Goal: Task Accomplishment & Management: Complete application form

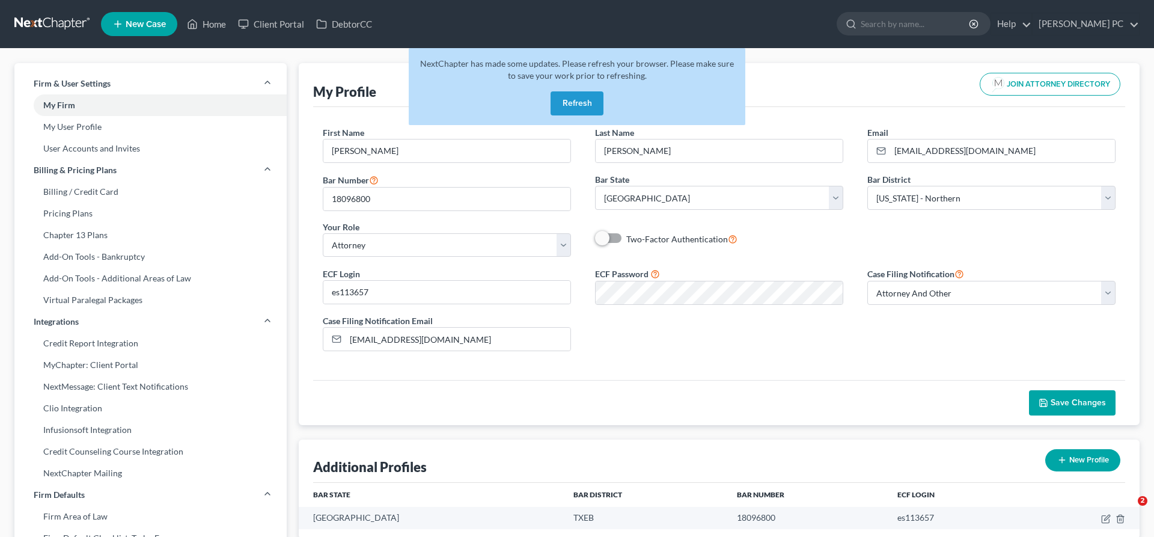
select select "45"
select select "78"
select select "attorney"
select select "1"
click at [896, 20] on input "search" at bounding box center [916, 24] width 110 height 22
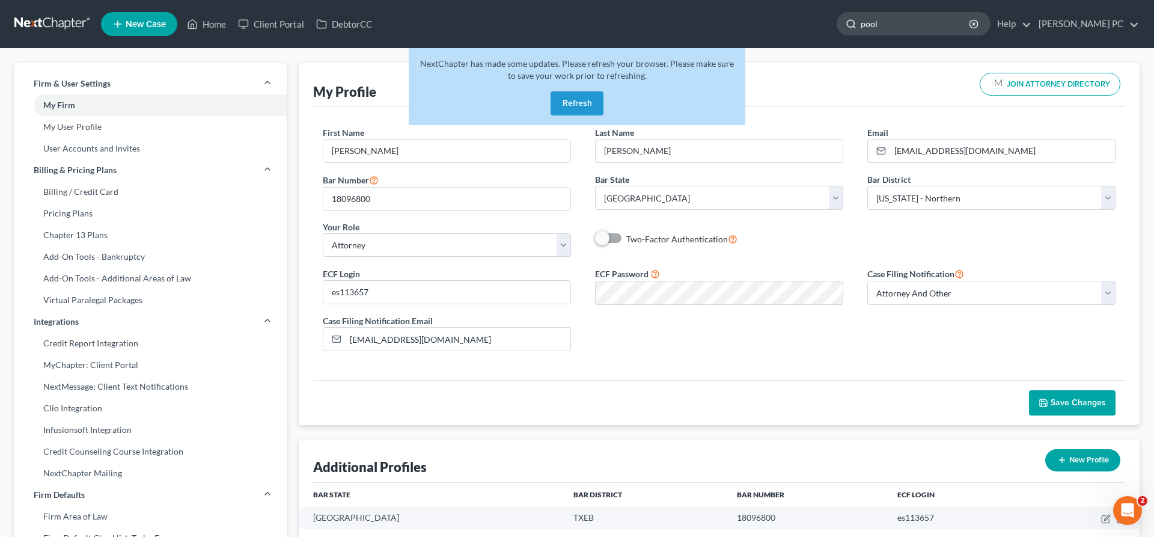
type input "poole"
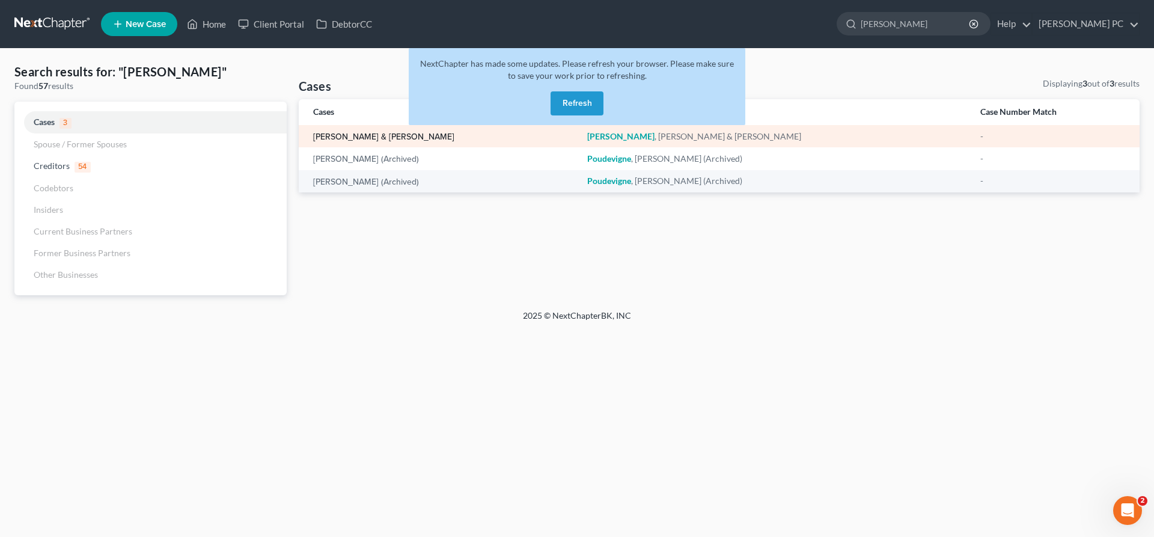
click at [370, 138] on link "[PERSON_NAME] & [PERSON_NAME]" at bounding box center [383, 137] width 141 height 8
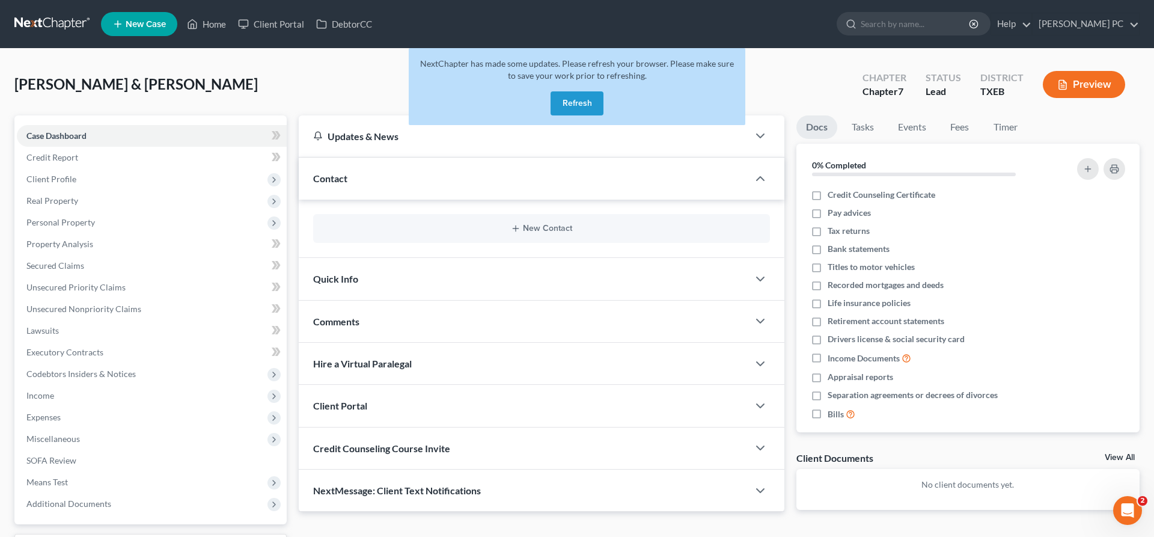
click at [571, 107] on button "Refresh" at bounding box center [577, 103] width 53 height 24
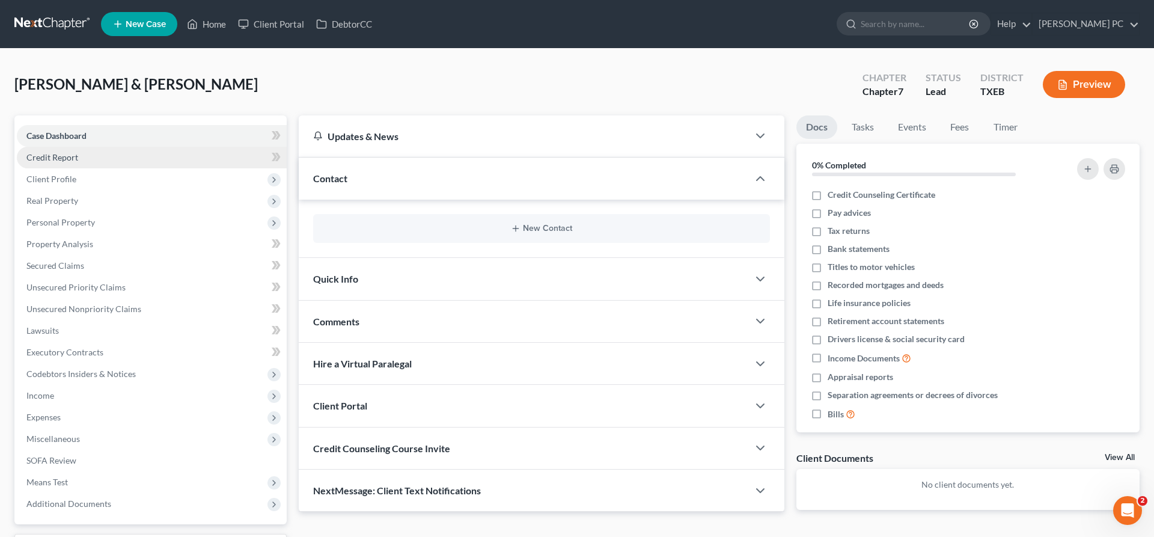
click at [126, 161] on link "Credit Report" at bounding box center [152, 158] width 270 height 22
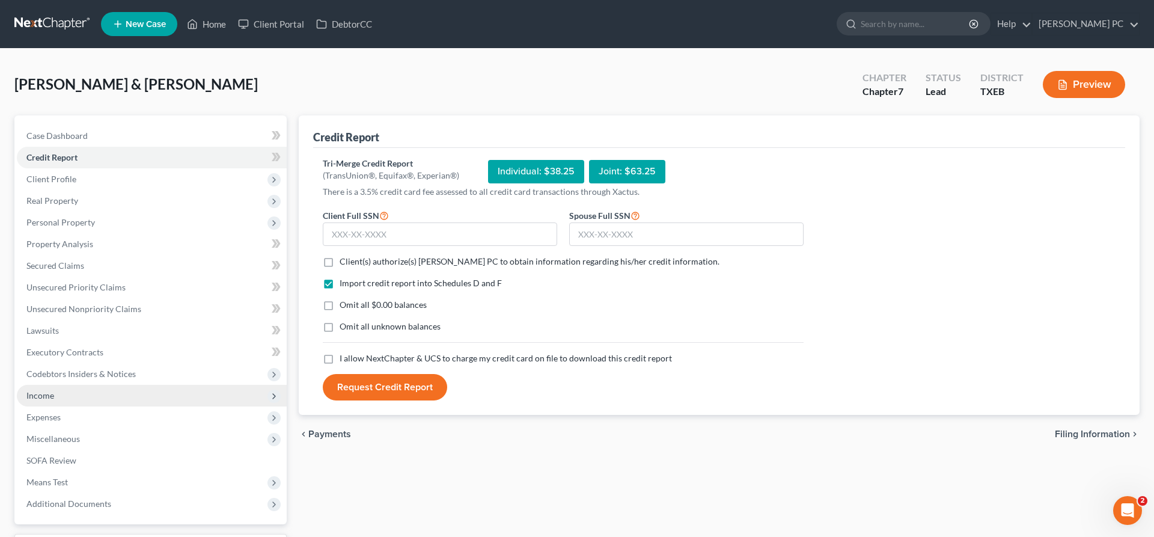
click at [80, 394] on span "Income" at bounding box center [152, 396] width 270 height 22
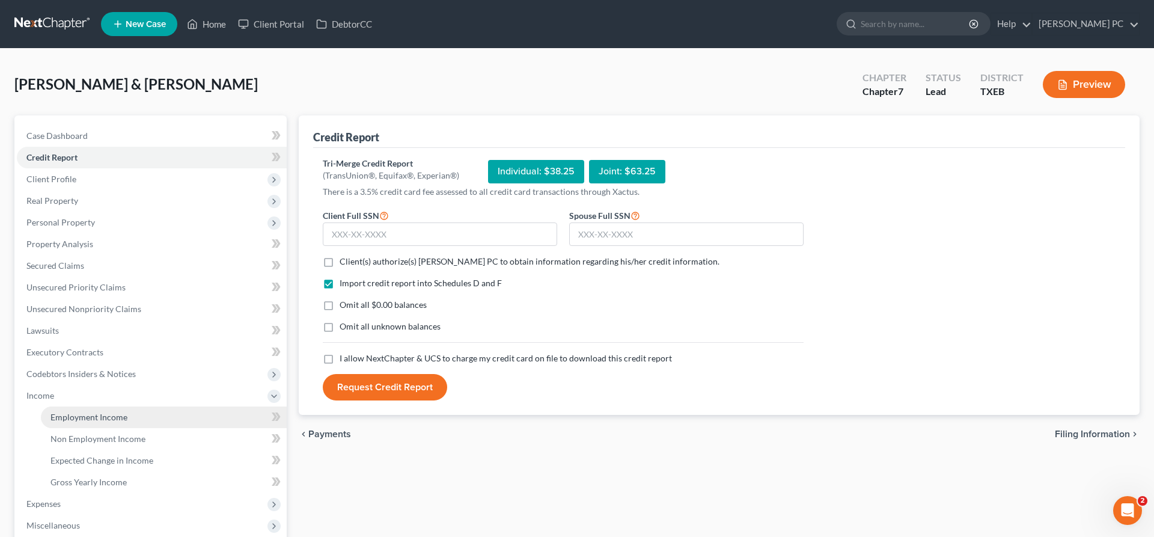
click at [111, 414] on span "Employment Income" at bounding box center [89, 417] width 77 height 10
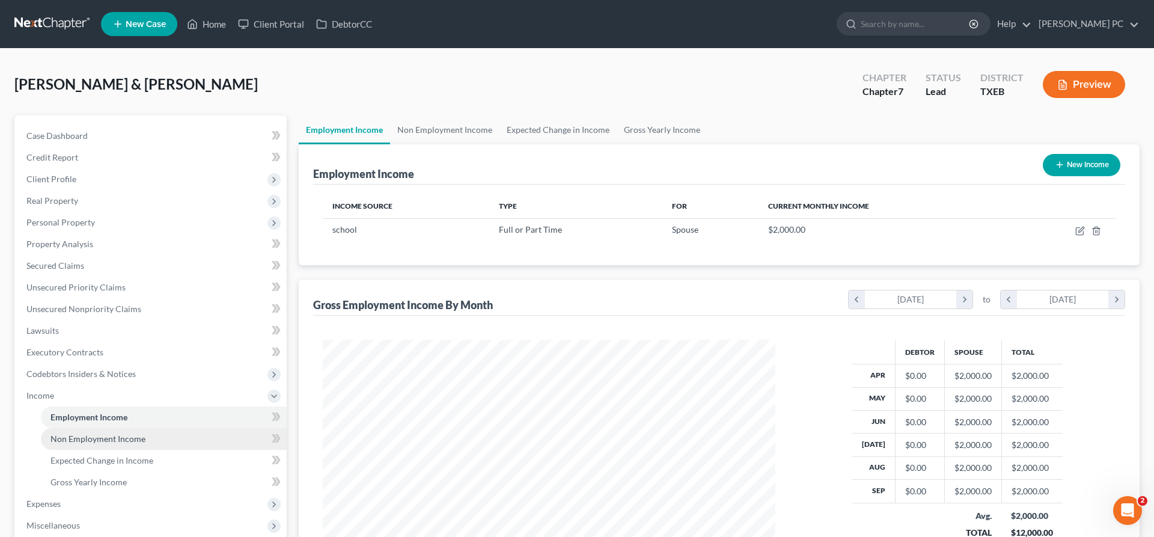
scroll to position [226, 477]
click at [120, 439] on span "Non Employment Income" at bounding box center [98, 439] width 95 height 10
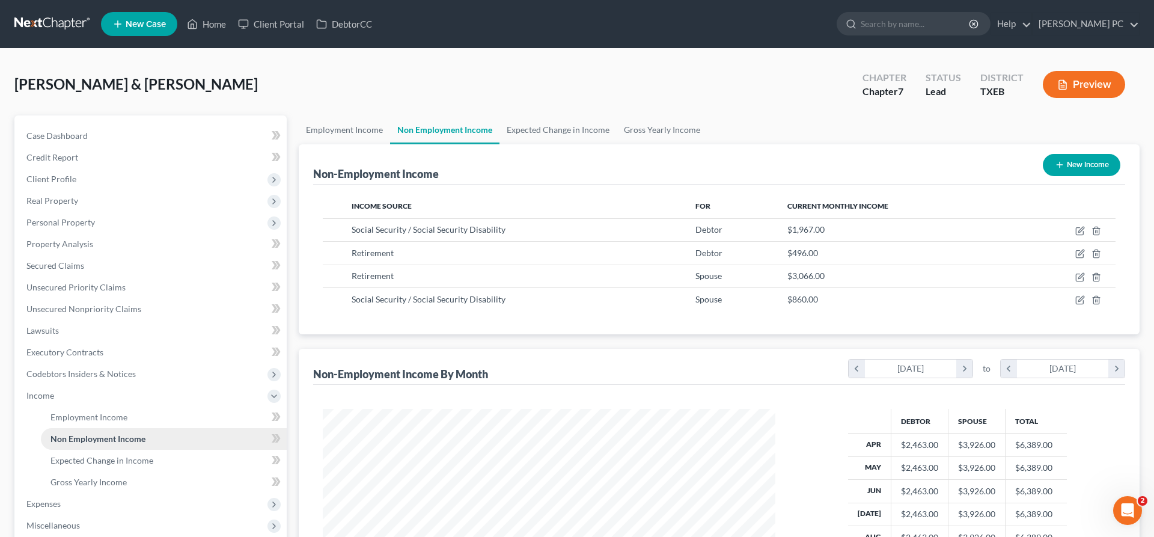
scroll to position [226, 477]
click at [1080, 256] on icon "button" at bounding box center [1081, 254] width 10 height 10
select select "3"
select select "0"
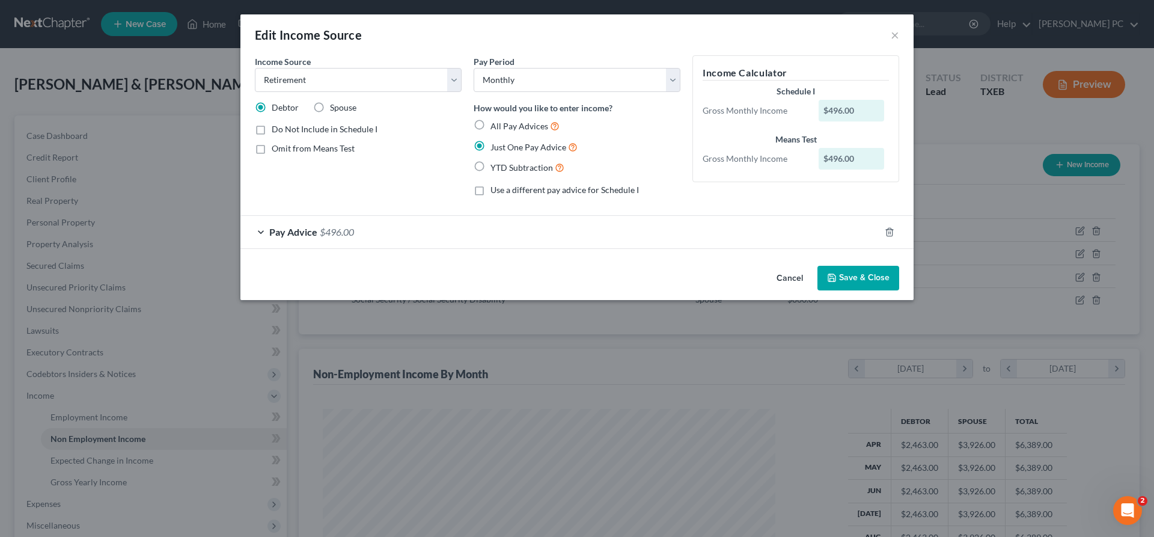
click at [386, 232] on div "Pay Advice $496.00" at bounding box center [561, 232] width 640 height 32
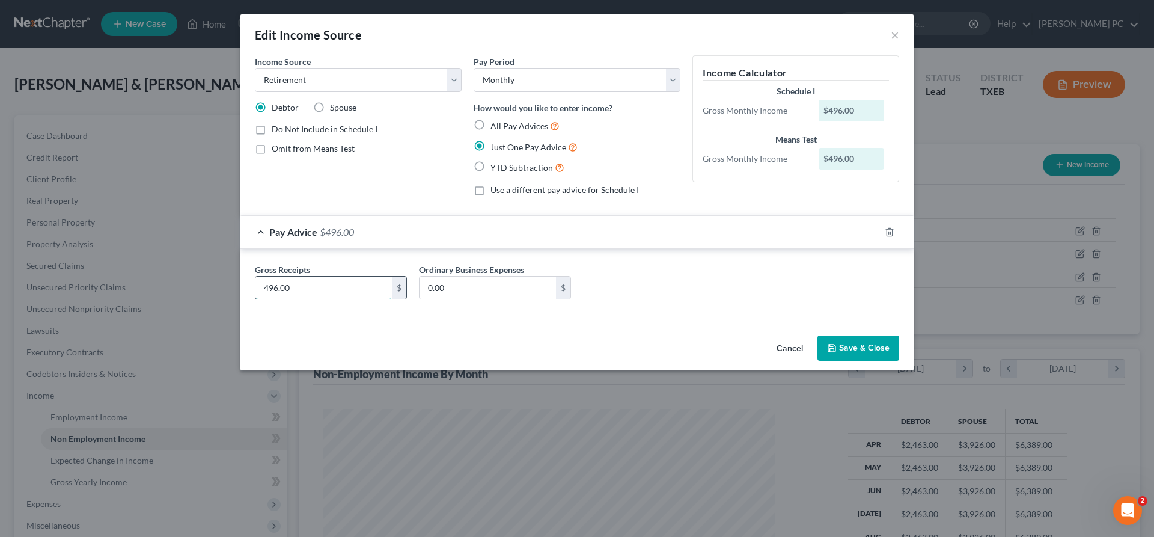
drag, startPoint x: 251, startPoint y: 292, endPoint x: 361, endPoint y: 284, distance: 110.9
click at [361, 284] on input "496.00" at bounding box center [324, 288] width 136 height 23
type input "462.45"
click at [860, 346] on button "Save & Close" at bounding box center [859, 348] width 82 height 25
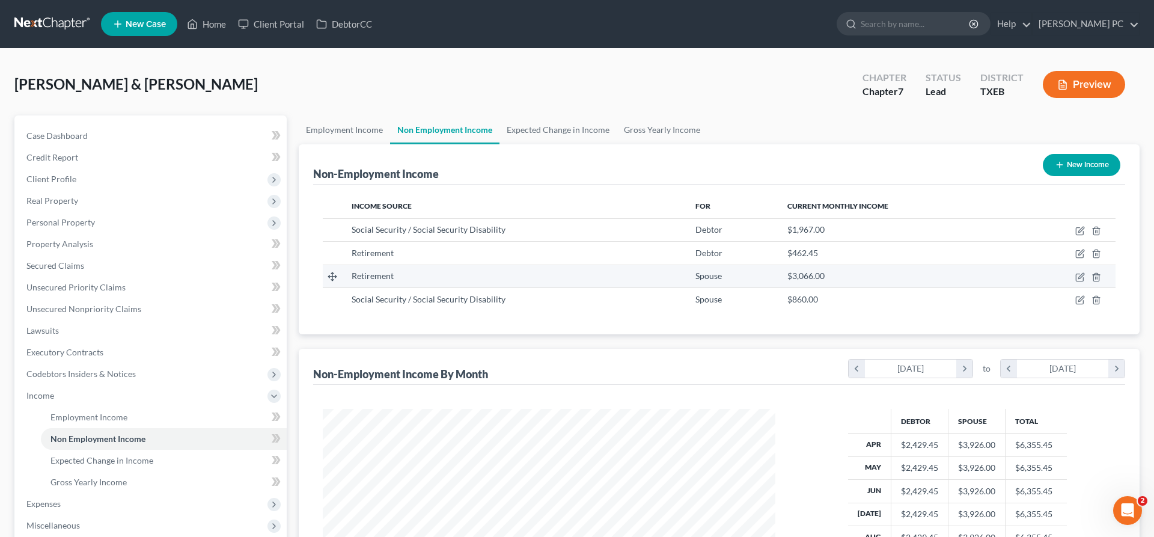
click at [409, 277] on div "Retirement" at bounding box center [514, 276] width 325 height 12
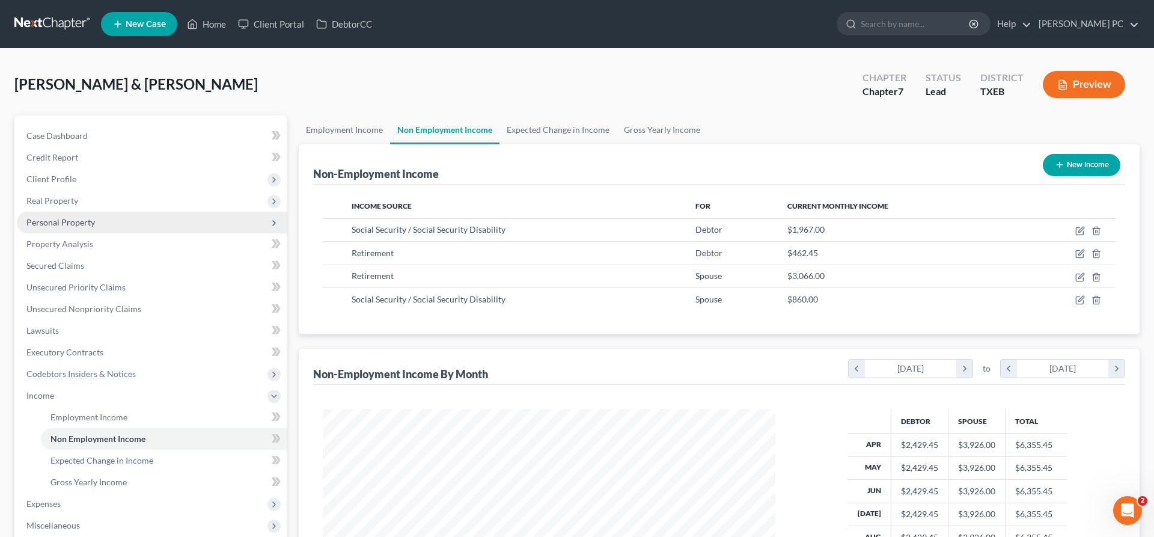
click at [70, 226] on span "Personal Property" at bounding box center [60, 222] width 69 height 10
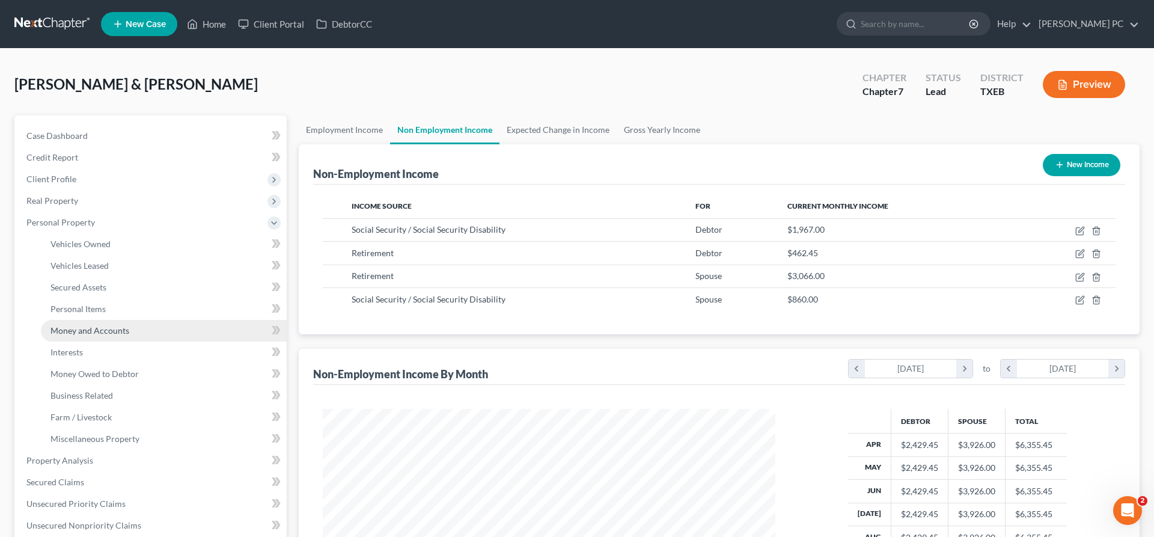
click at [94, 325] on span "Money and Accounts" at bounding box center [90, 330] width 79 height 10
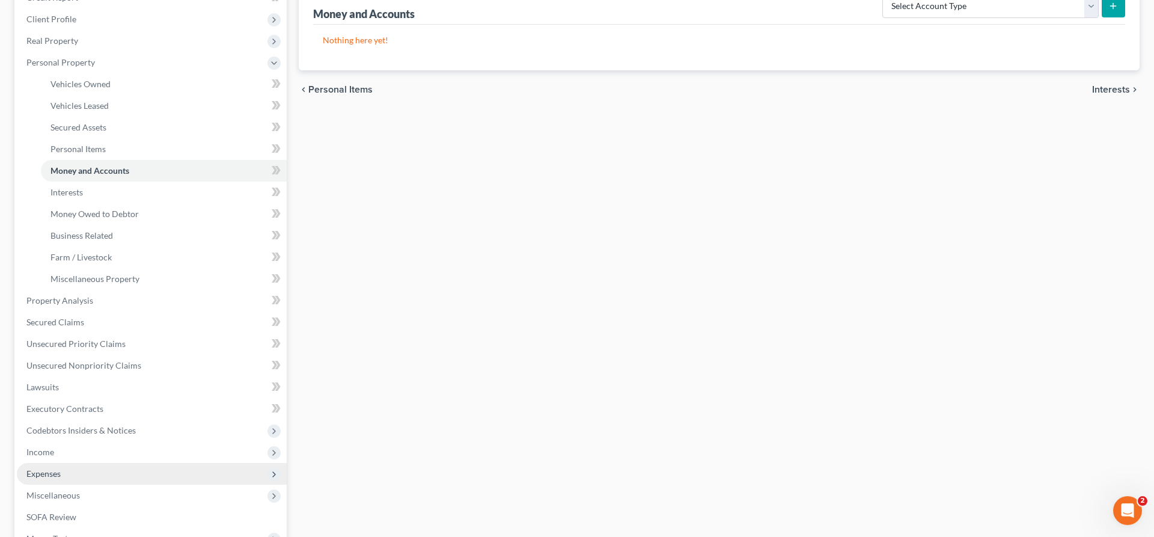
scroll to position [184, 0]
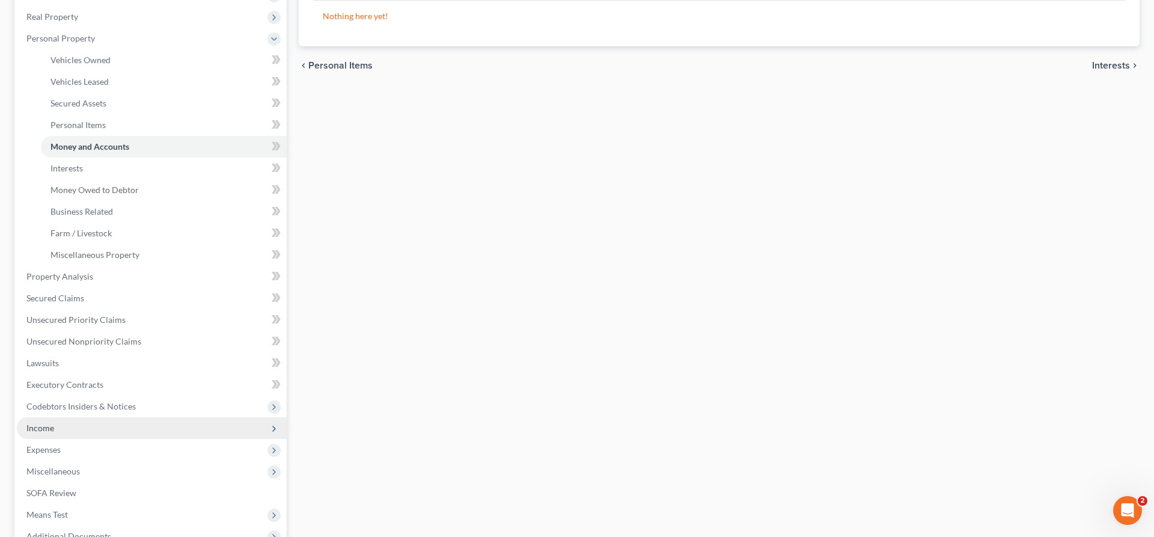
click at [79, 432] on span "Income" at bounding box center [152, 428] width 270 height 22
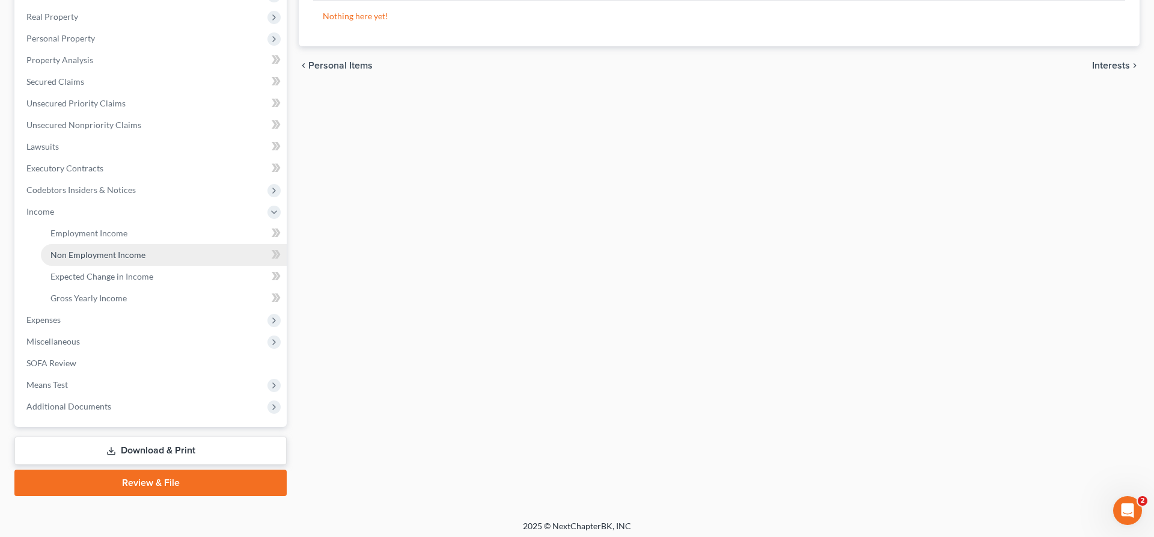
click at [106, 250] on span "Non Employment Income" at bounding box center [98, 255] width 95 height 10
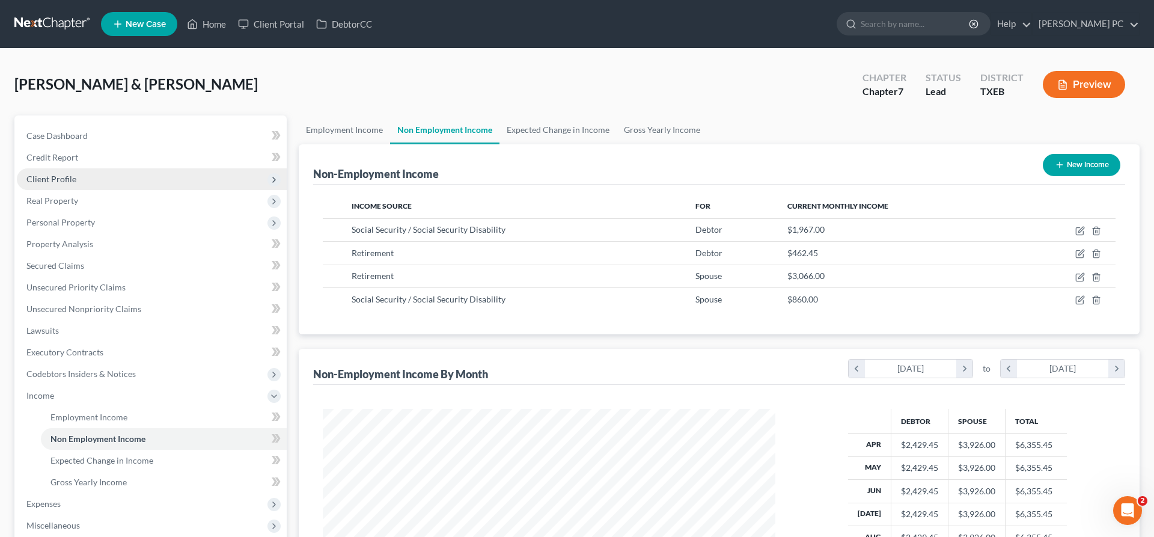
click at [65, 182] on span "Client Profile" at bounding box center [51, 179] width 50 height 10
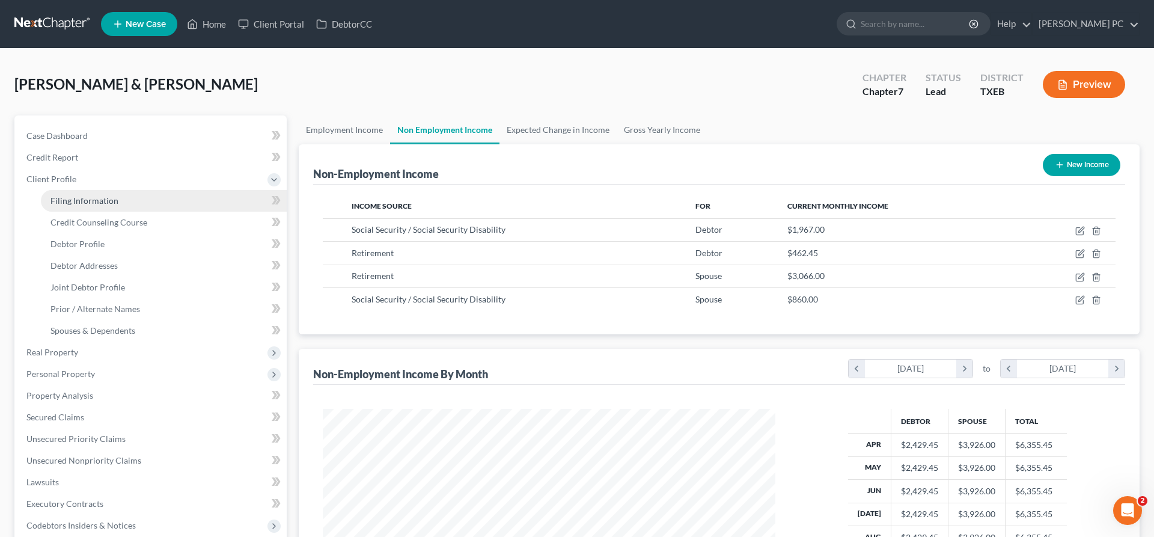
click at [107, 200] on span "Filing Information" at bounding box center [85, 200] width 68 height 10
select select "1"
select select "0"
select select "45"
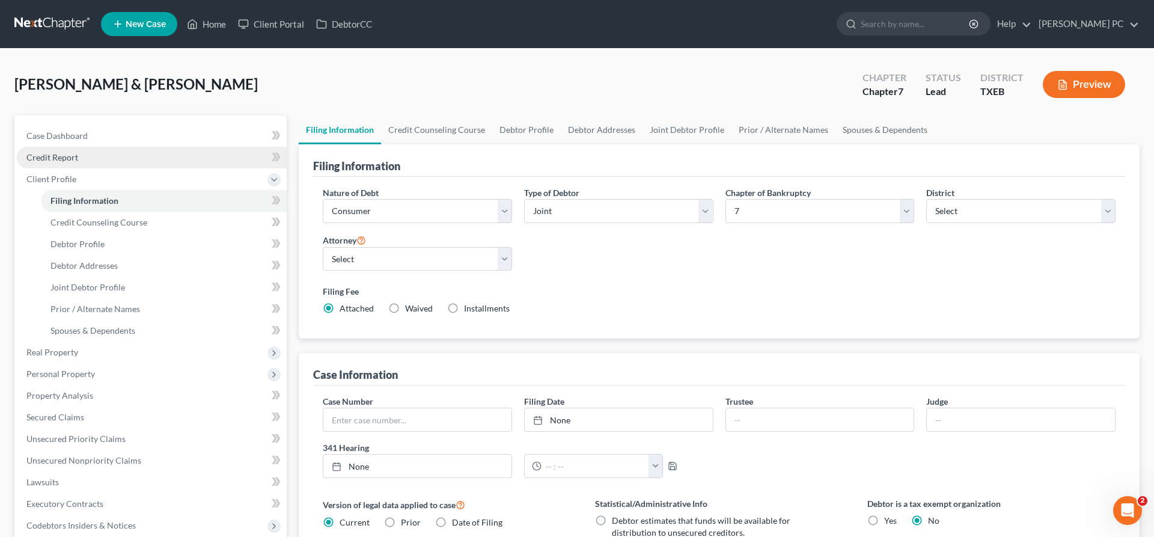
click at [121, 163] on link "Credit Report" at bounding box center [152, 158] width 270 height 22
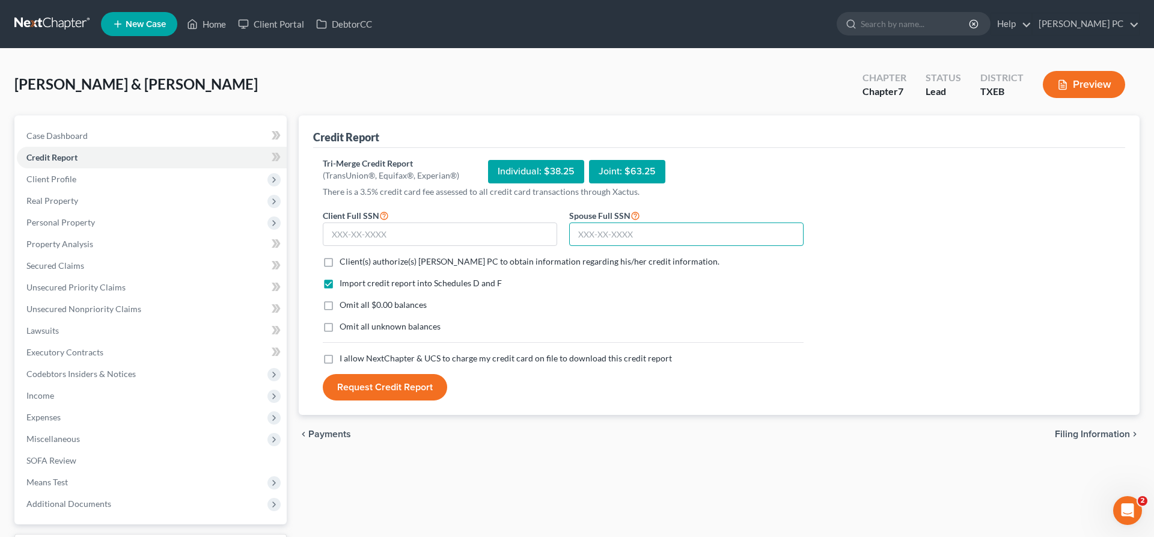
click at [604, 234] on input "text" at bounding box center [686, 234] width 234 height 24
type input "267-29-3993"
click at [449, 238] on input "text" at bounding box center [440, 234] width 234 height 24
click at [425, 229] on input "text" at bounding box center [440, 234] width 234 height 24
drag, startPoint x: 363, startPoint y: 229, endPoint x: 498, endPoint y: 240, distance: 135.7
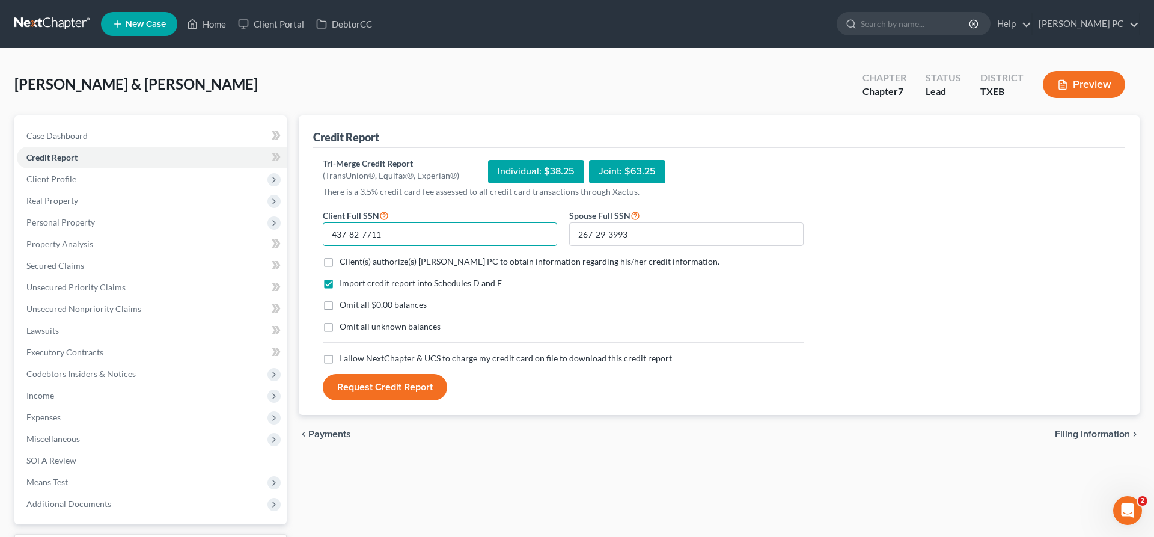
click at [496, 238] on input "437-82-7711" at bounding box center [440, 234] width 234 height 24
type input "437-82-1771"
click at [340, 264] on label "Client(s) authorize(s) [PERSON_NAME] PC to obtain information regarding his/her…" at bounding box center [530, 262] width 380 height 12
click at [345, 263] on input "Client(s) authorize(s) [PERSON_NAME] PC to obtain information regarding his/her…" at bounding box center [349, 260] width 8 height 8
checkbox input "true"
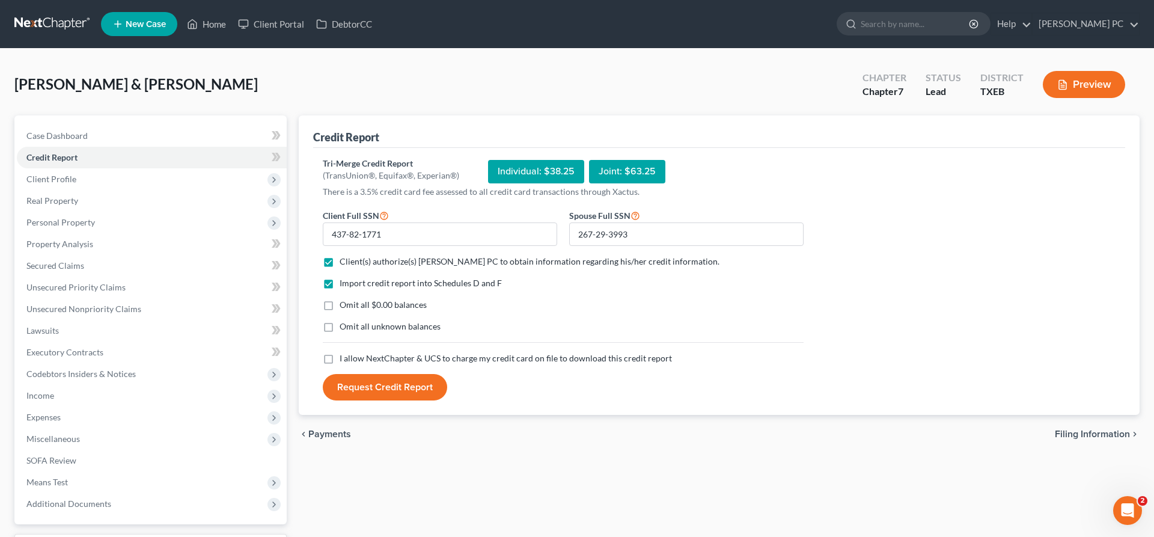
click at [340, 357] on label "I allow NextChapter & UCS to charge my credit card on file to download this cre…" at bounding box center [506, 358] width 333 height 12
click at [345, 357] on input "I allow NextChapter & UCS to charge my credit card on file to download this cre…" at bounding box center [349, 356] width 8 height 8
checkbox input "true"
click at [387, 390] on button "Request Credit Report" at bounding box center [385, 387] width 124 height 26
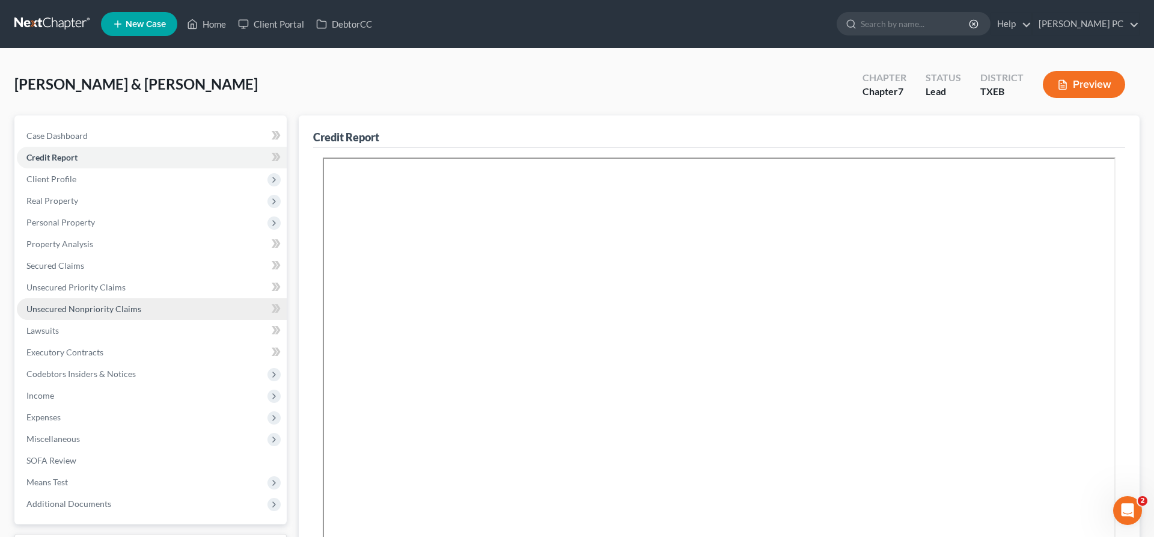
click at [60, 304] on span "Unsecured Nonpriority Claims" at bounding box center [83, 309] width 115 height 10
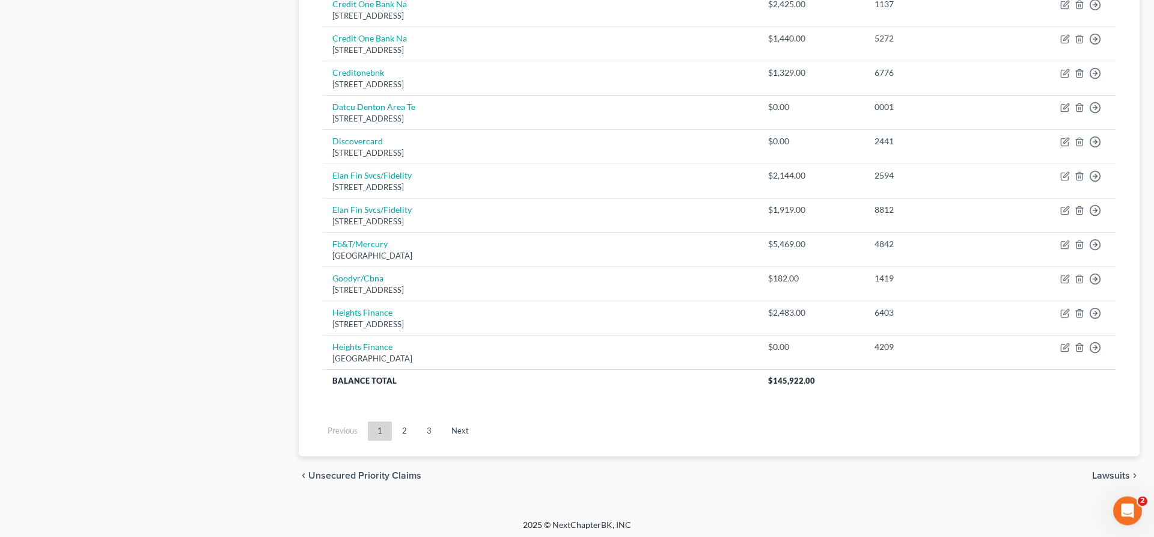
scroll to position [851, 0]
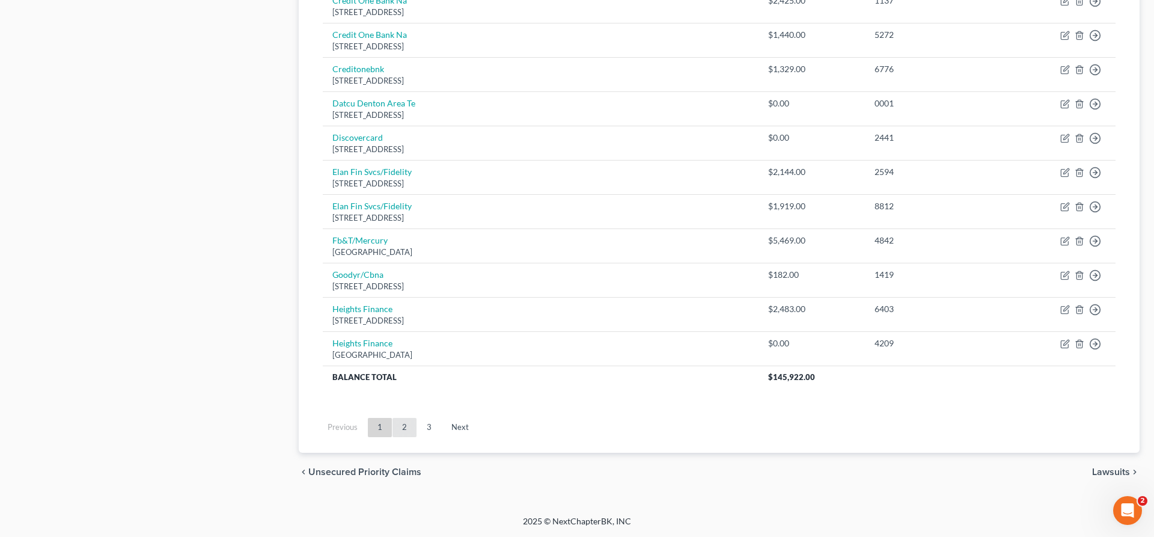
click at [403, 431] on link "2" at bounding box center [405, 427] width 24 height 19
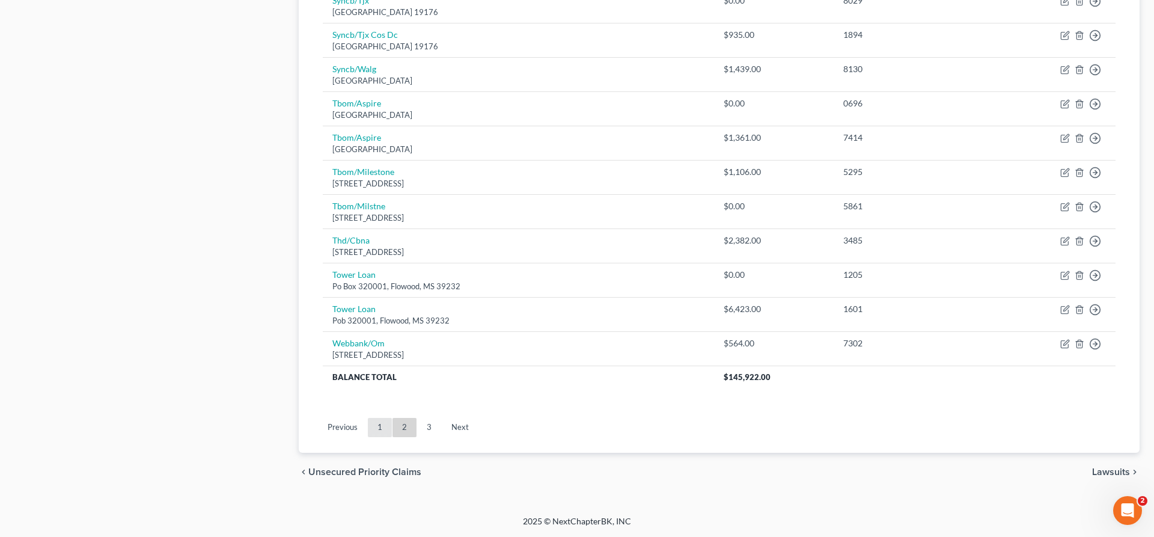
click at [378, 431] on link "1" at bounding box center [380, 427] width 24 height 19
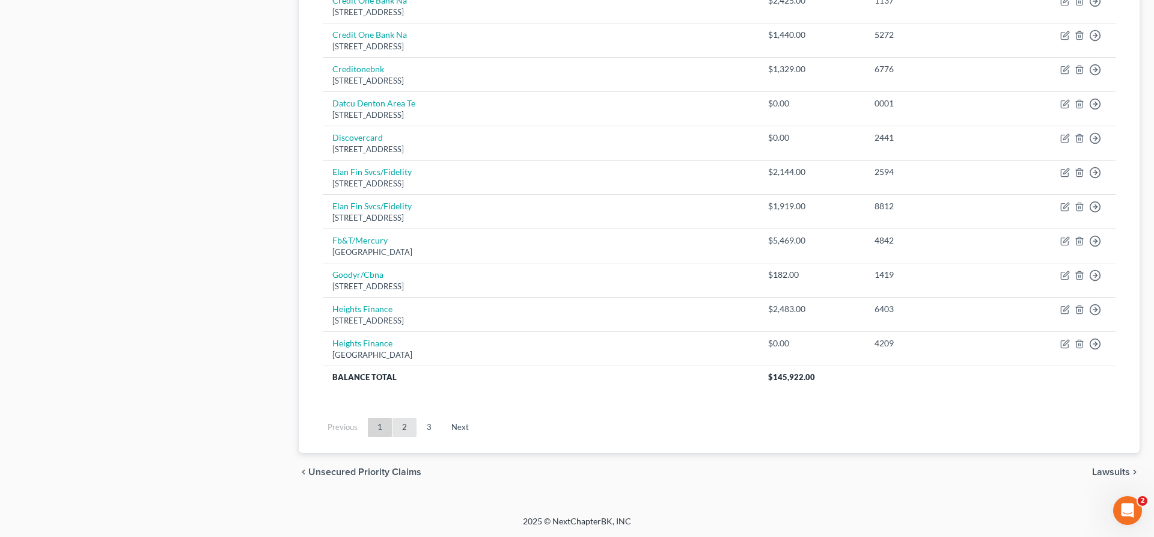
click at [400, 427] on link "2" at bounding box center [405, 427] width 24 height 19
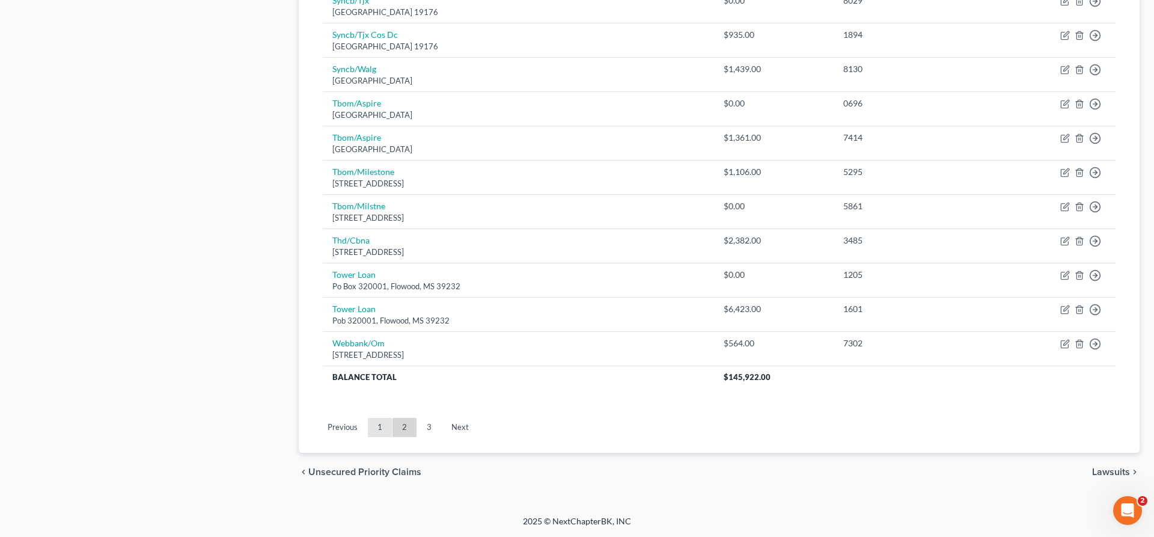
click at [381, 426] on link "1" at bounding box center [380, 427] width 24 height 19
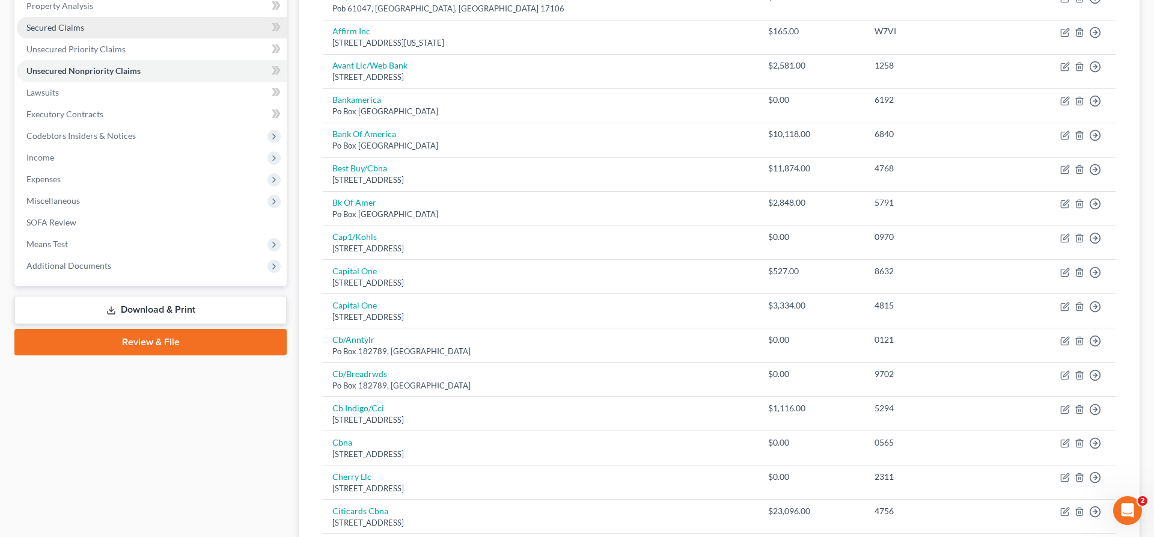
scroll to position [0, 0]
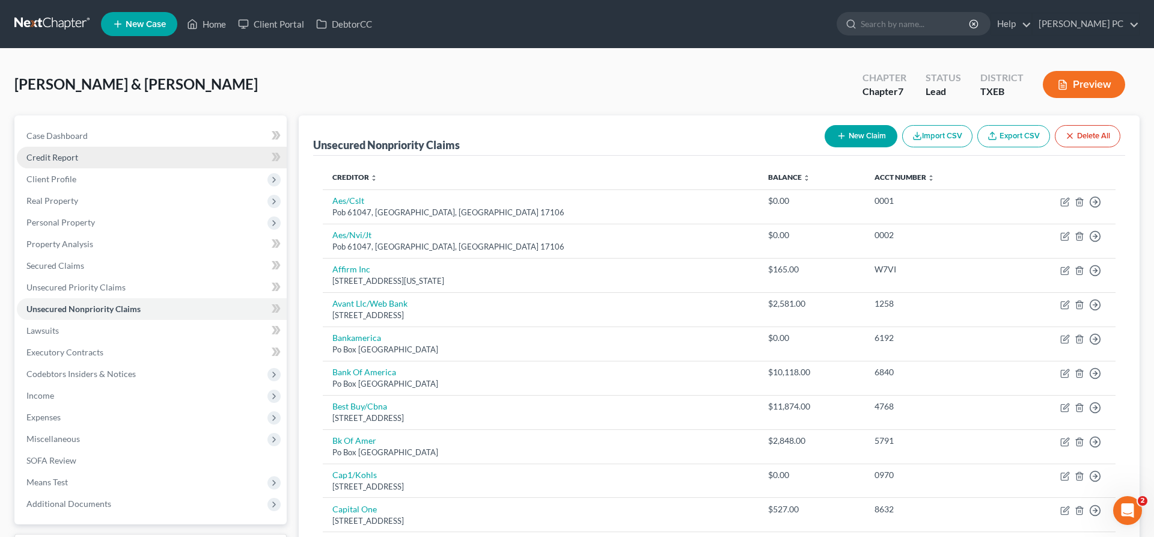
click at [127, 159] on link "Credit Report" at bounding box center [152, 158] width 270 height 22
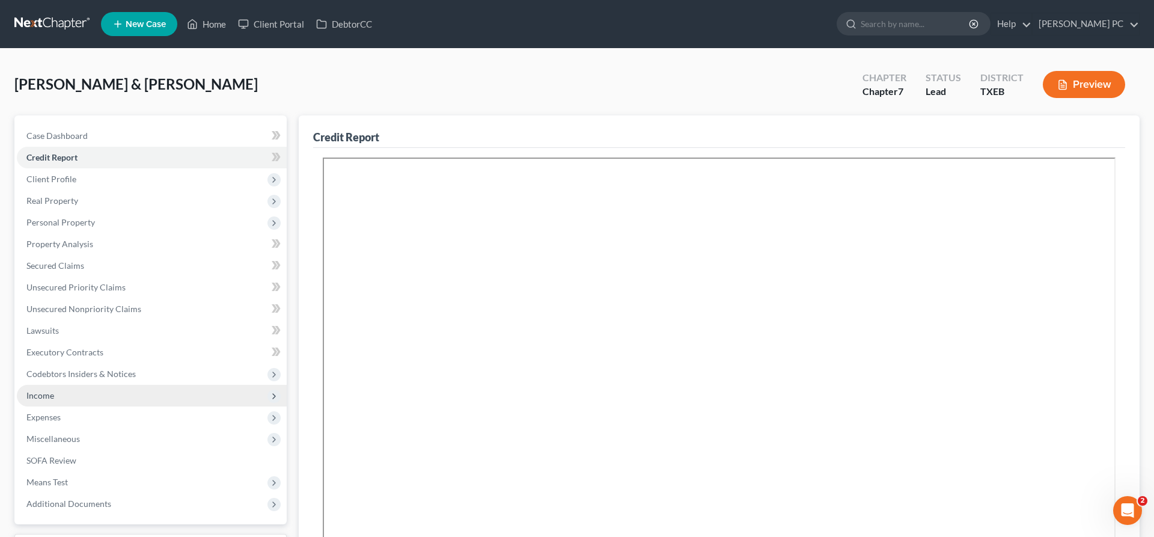
click at [52, 399] on span "Income" at bounding box center [40, 395] width 28 height 10
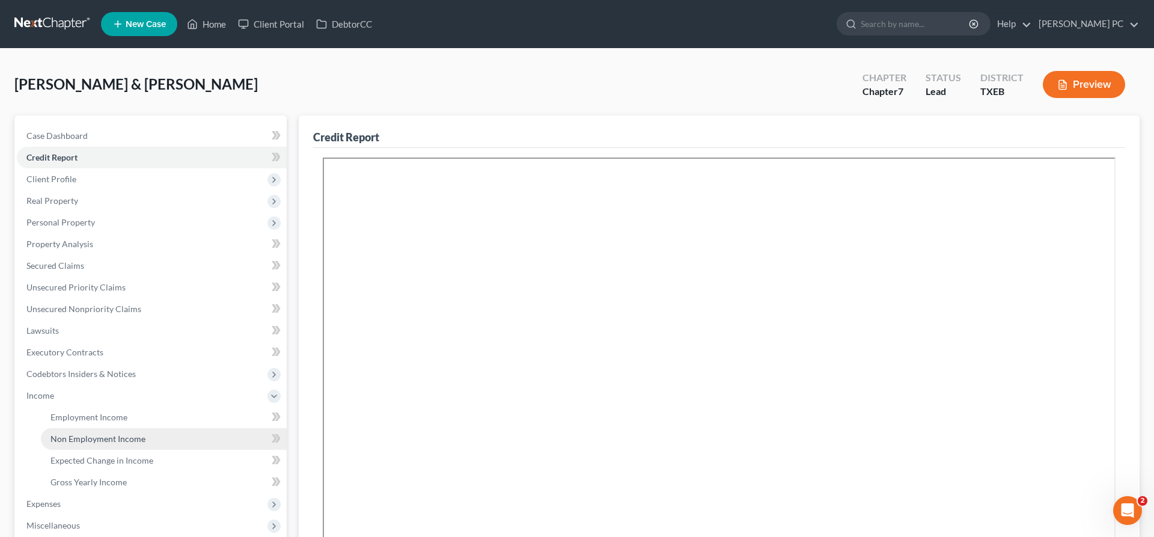
click at [105, 440] on span "Non Employment Income" at bounding box center [98, 439] width 95 height 10
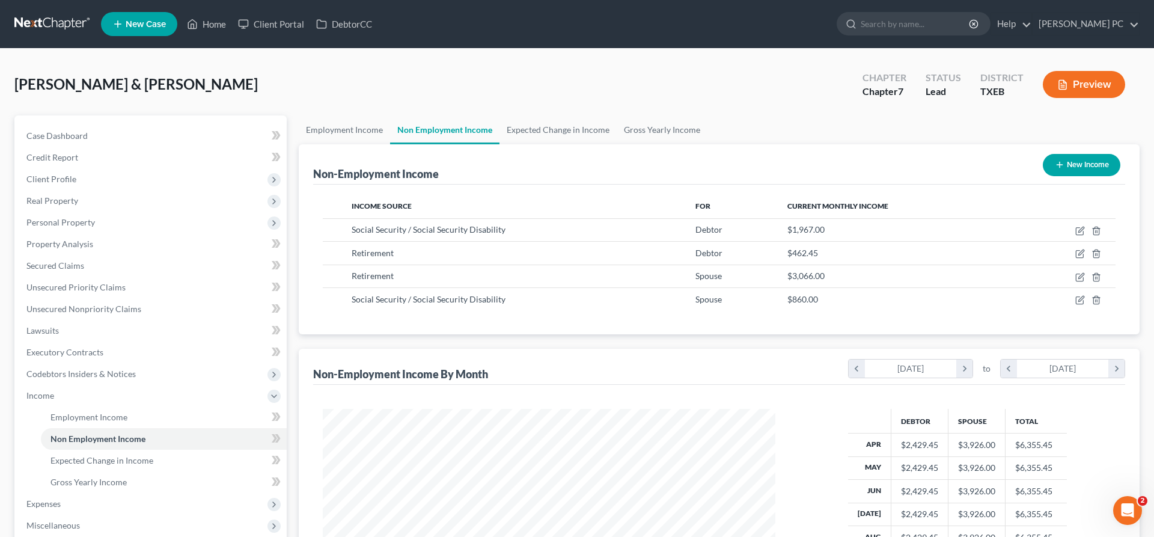
scroll to position [226, 477]
click at [64, 180] on span "Client Profile" at bounding box center [51, 179] width 50 height 10
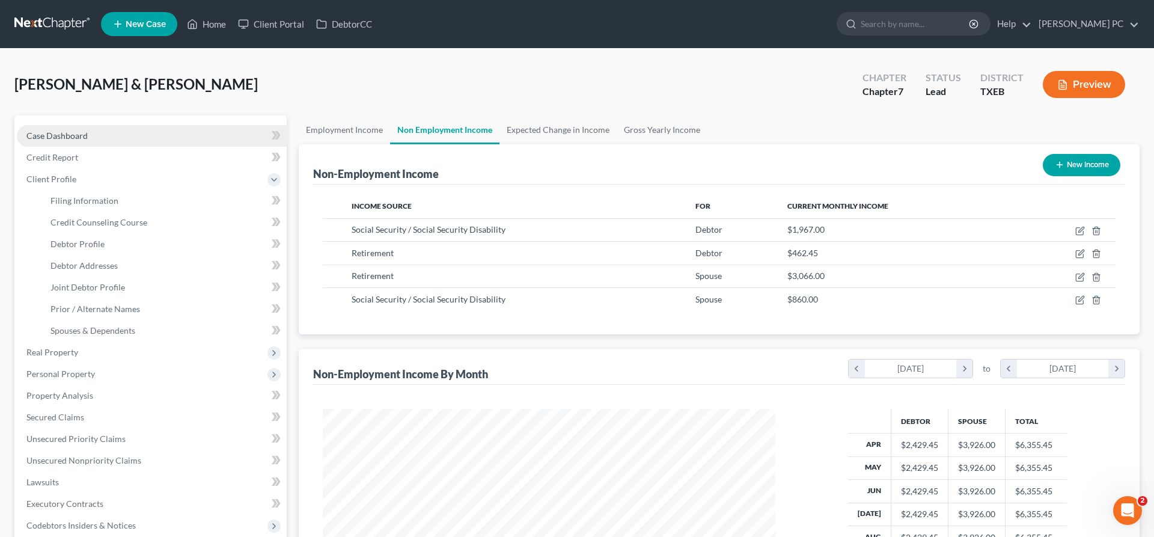
click at [79, 138] on span "Case Dashboard" at bounding box center [56, 135] width 61 height 10
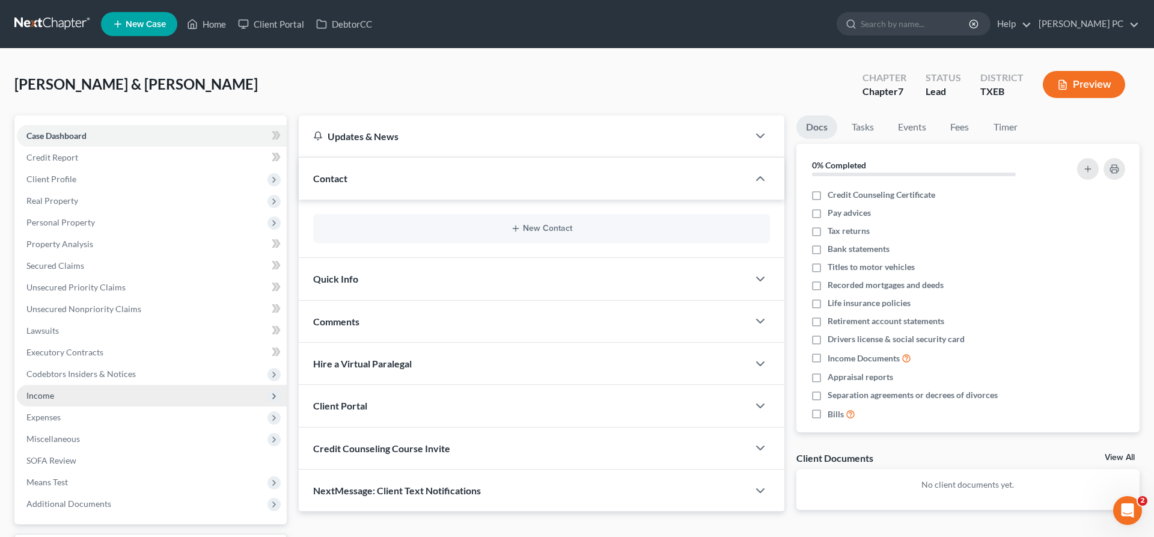
click at [49, 394] on span "Income" at bounding box center [40, 395] width 28 height 10
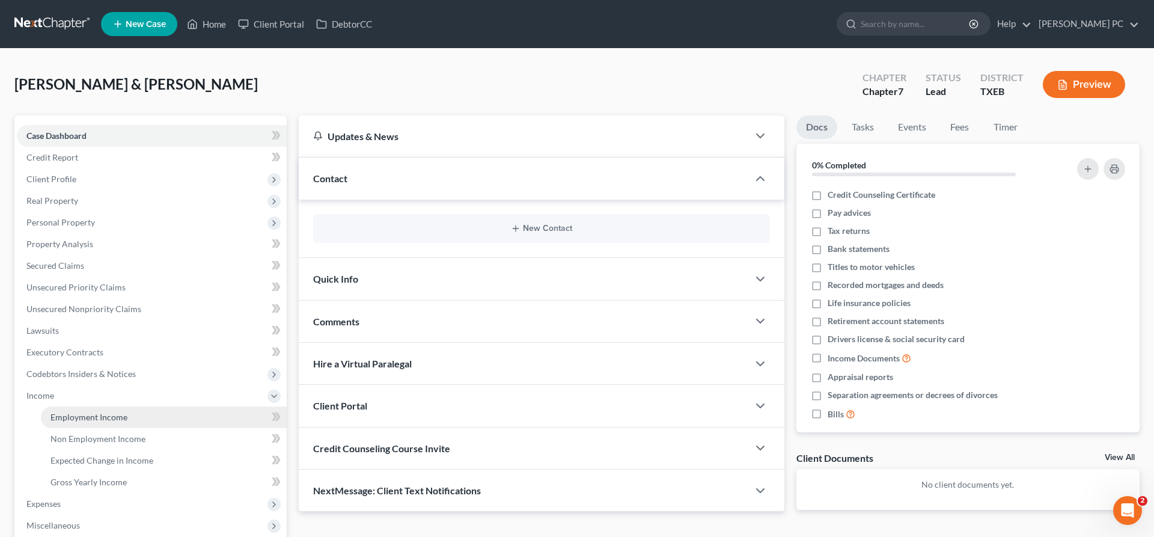
click at [69, 420] on span "Employment Income" at bounding box center [89, 417] width 77 height 10
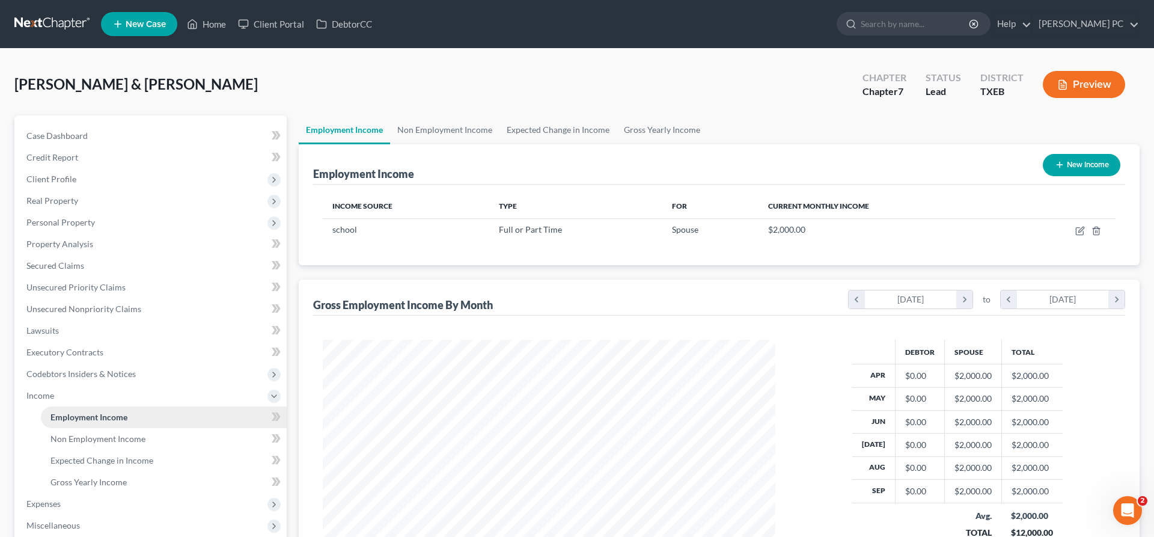
scroll to position [226, 477]
click at [1080, 230] on icon "button" at bounding box center [1081, 229] width 5 height 5
select select "0"
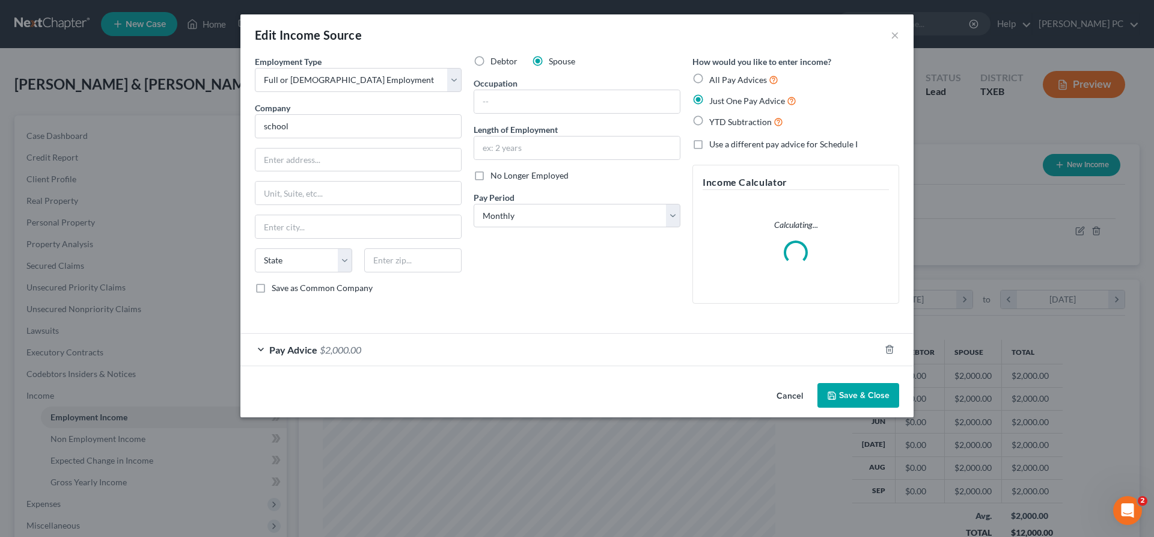
click at [391, 354] on div "Pay Advice $2,000.00" at bounding box center [561, 350] width 640 height 32
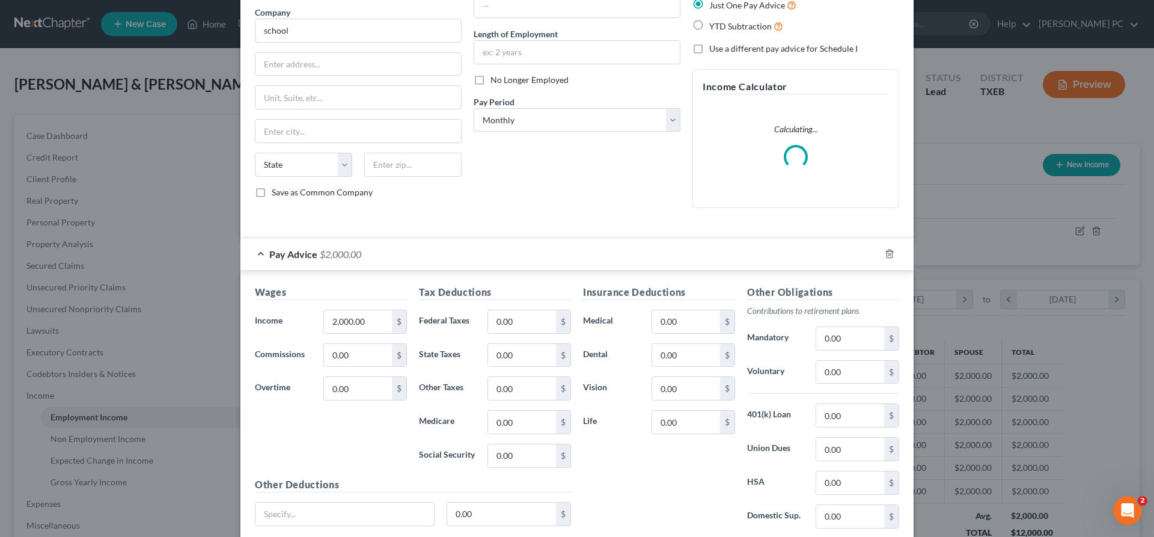
scroll to position [0, 0]
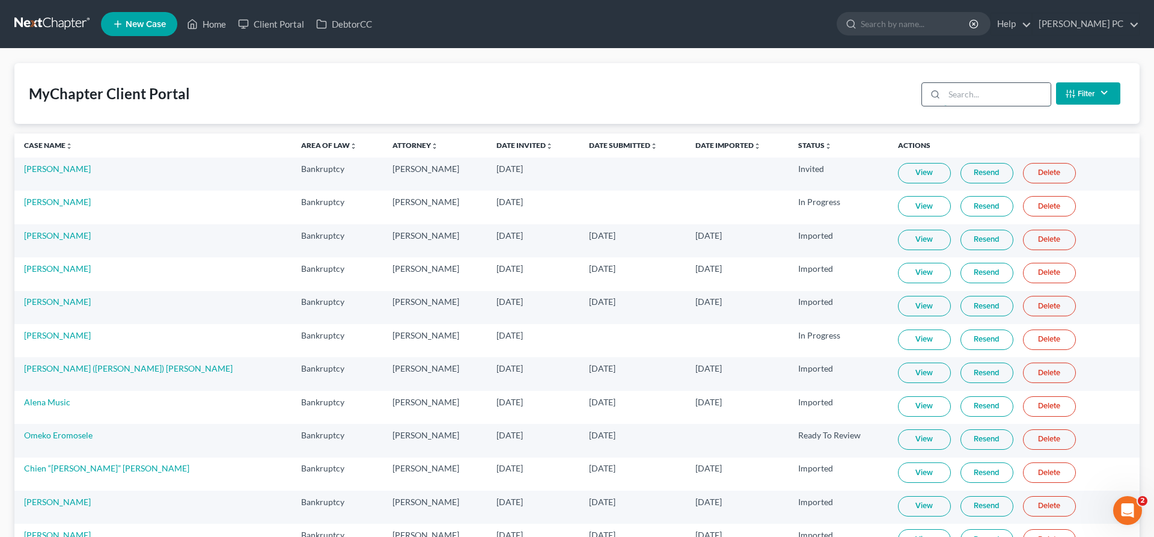
click at [952, 96] on input "search" at bounding box center [998, 94] width 106 height 23
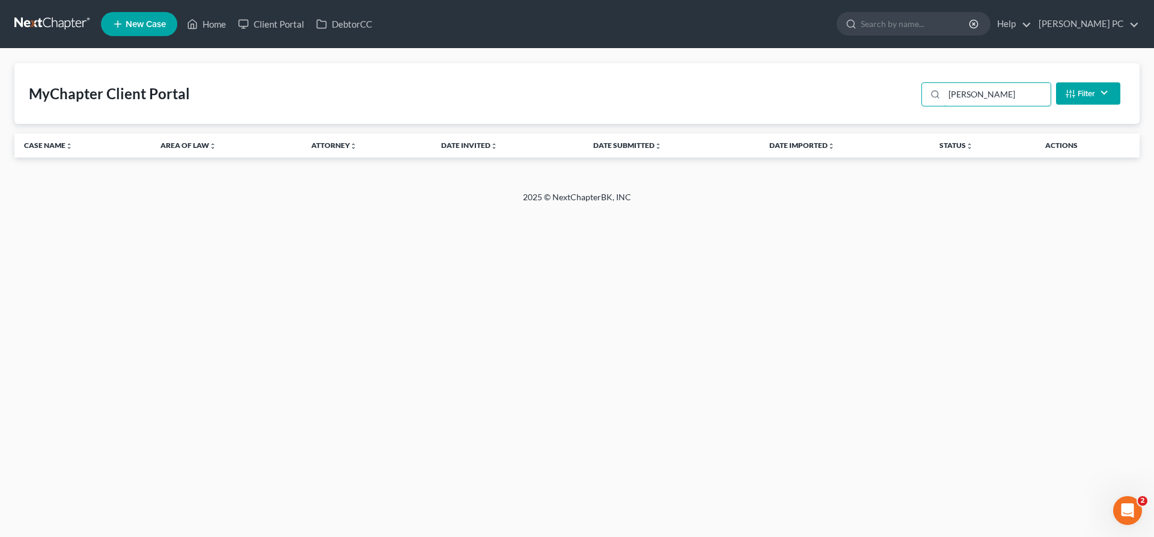
type input "poole"
